Goal: Task Accomplishment & Management: Use online tool/utility

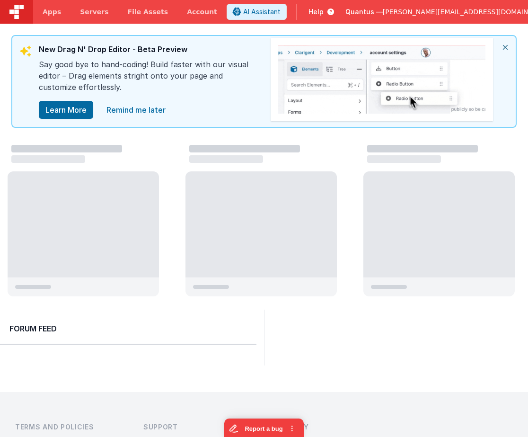
click at [450, 11] on span "[PERSON_NAME][EMAIL_ADDRESS][DOMAIN_NAME]" at bounding box center [468, 11] width 171 height 9
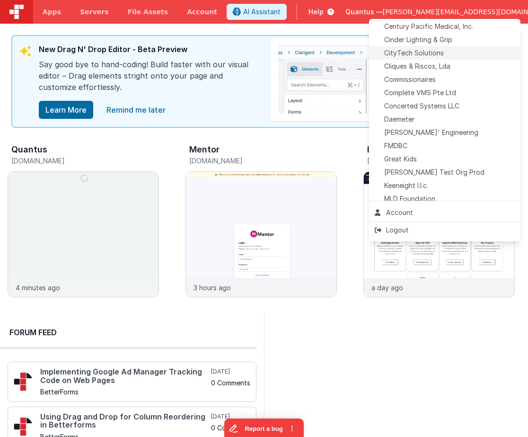
scroll to position [193, 0]
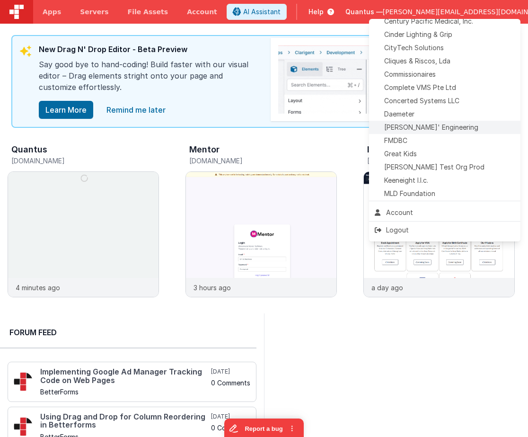
click at [420, 127] on span "[PERSON_NAME]' Engineering" at bounding box center [431, 126] width 94 height 9
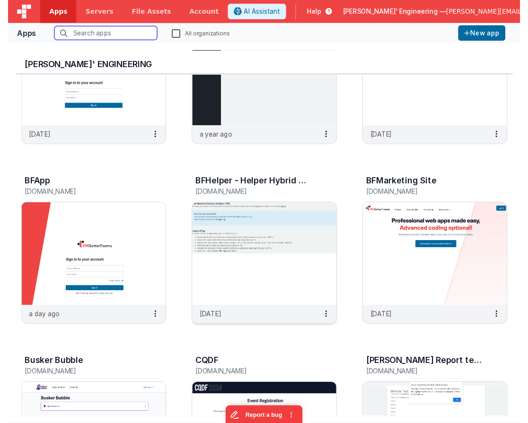
scroll to position [284, 0]
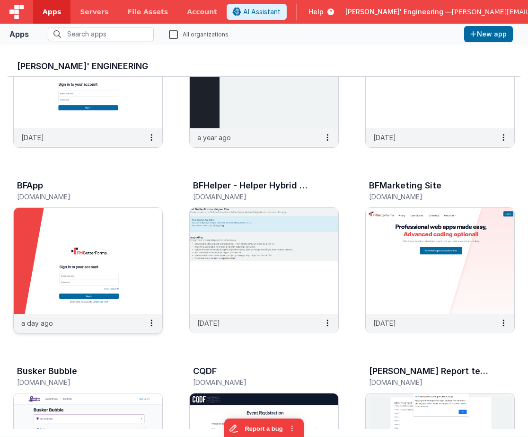
click at [95, 239] on img at bounding box center [88, 261] width 149 height 106
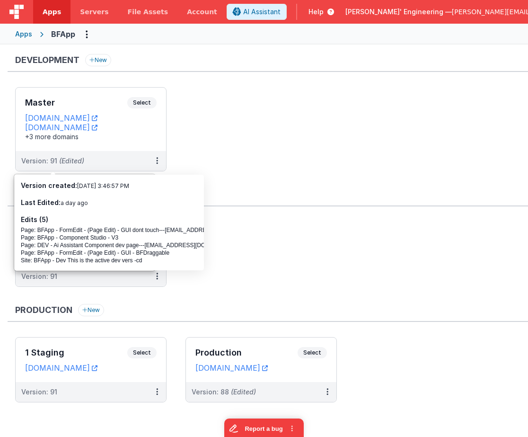
click at [368, 222] on ul "Test Select URLs [DOMAIN_NAME] Version: 91" at bounding box center [271, 258] width 513 height 75
